Goal: Transaction & Acquisition: Purchase product/service

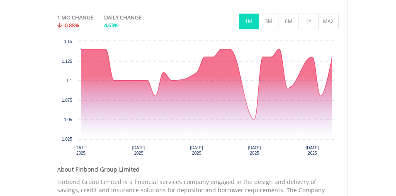
scroll to position [290, 0]
